Goal: Task Accomplishment & Management: Use online tool/utility

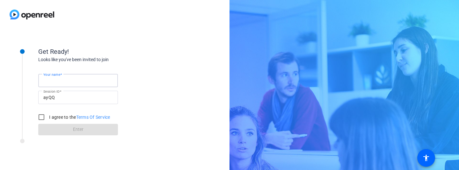
click at [73, 77] on input "Your name" at bounding box center [78, 81] width 70 height 8
type input "[PERSON_NAME]"
click at [42, 118] on input "I agree to the Terms Of Service" at bounding box center [41, 117] width 13 height 13
checkbox input "true"
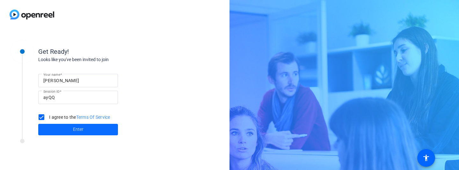
click at [59, 129] on span at bounding box center [78, 129] width 80 height 15
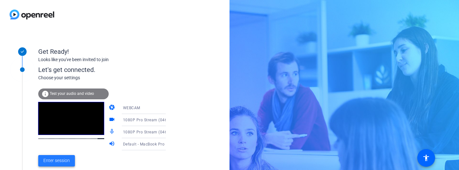
click at [63, 162] on span "Enter session" at bounding box center [56, 161] width 26 height 7
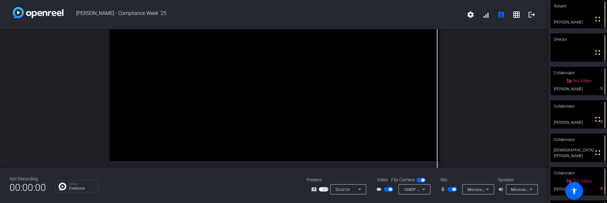
scroll to position [8, 0]
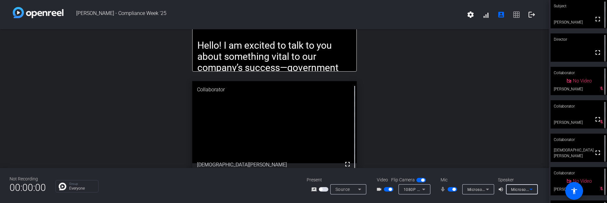
click at [459, 170] on span "Microsoft Teams Audio Device (Virtual)" at bounding box center [547, 189] width 73 height 5
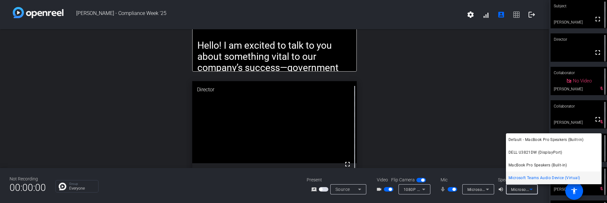
click at [459, 170] on div at bounding box center [303, 101] width 607 height 203
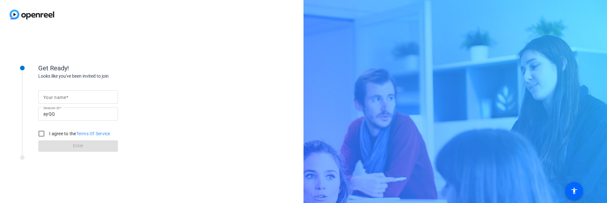
click at [53, 96] on mat-label "Your name" at bounding box center [54, 97] width 23 height 5
click at [53, 96] on input "Your name" at bounding box center [78, 97] width 70 height 8
type input "[PERSON_NAME]"
click at [43, 134] on input "I agree to the Terms Of Service" at bounding box center [41, 134] width 13 height 13
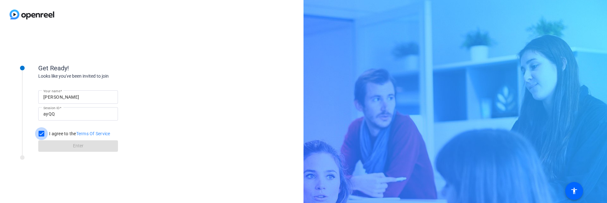
checkbox input "true"
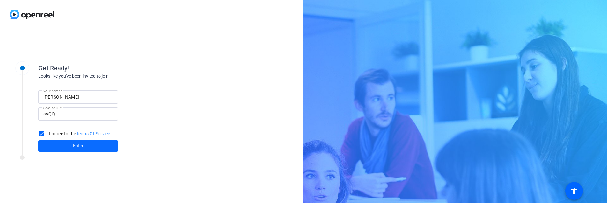
click at [53, 143] on span at bounding box center [78, 146] width 80 height 15
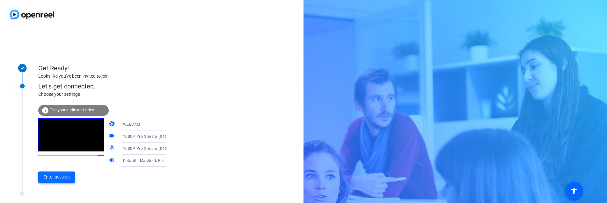
click at [60, 180] on span "Enter session" at bounding box center [56, 177] width 26 height 7
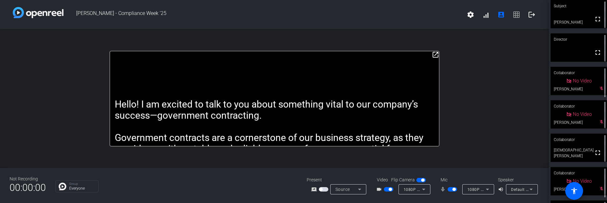
click at [434, 56] on mat-icon "open_in_new" at bounding box center [436, 55] width 8 height 8
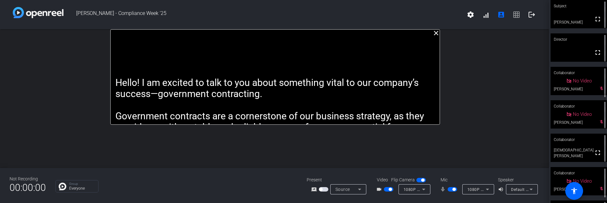
drag, startPoint x: 397, startPoint y: 37, endPoint x: 397, endPoint y: 27, distance: 9.9
click at [397, 27] on div "Lisa Calandro - Compliance Week '25 settings signal_cellular_alt account_box gr…" at bounding box center [274, 101] width 549 height 203
drag, startPoint x: 398, startPoint y: 32, endPoint x: 399, endPoint y: 26, distance: 6.1
click at [399, 24] on div "Lisa Calandro - Compliance Week '25 settings signal_cellular_alt account_box gr…" at bounding box center [274, 101] width 549 height 203
drag, startPoint x: 399, startPoint y: 29, endPoint x: 396, endPoint y: 11, distance: 18.8
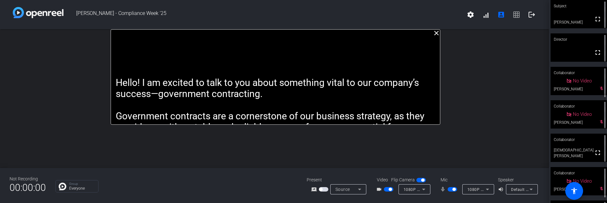
click at [396, 11] on div "Lisa Calandro - Compliance Week '25 settings signal_cellular_alt account_box gr…" at bounding box center [274, 101] width 549 height 203
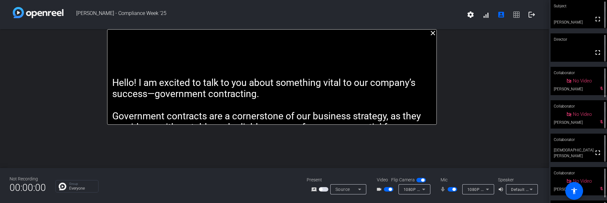
drag, startPoint x: 398, startPoint y: 30, endPoint x: 397, endPoint y: 22, distance: 8.3
click at [397, 22] on div "Lisa Calandro - Compliance Week '25 settings signal_cellular_alt account_box gr…" at bounding box center [274, 101] width 549 height 203
